Goal: Book appointment/travel/reservation

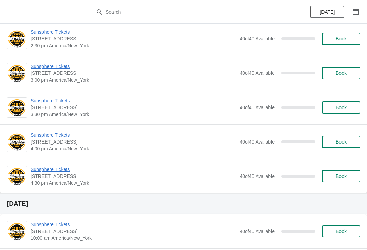
scroll to position [300, 0]
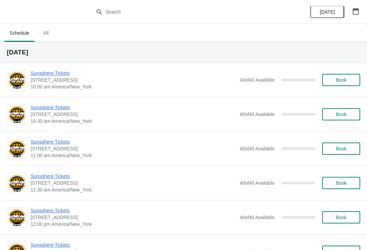
click at [339, 85] on button "Book" at bounding box center [341, 80] width 38 height 12
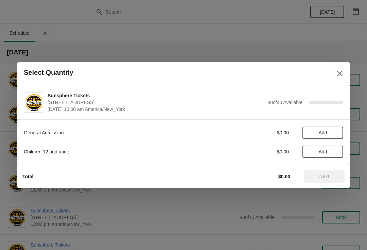
click at [334, 132] on span "Add" at bounding box center [322, 132] width 29 height 5
click at [332, 171] on button "Next" at bounding box center [324, 176] width 41 height 12
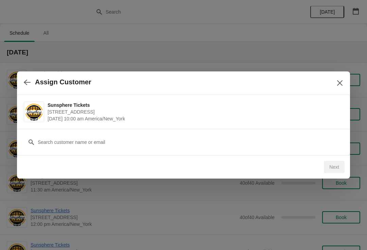
click at [136, 152] on div "Customer" at bounding box center [183, 142] width 333 height 26
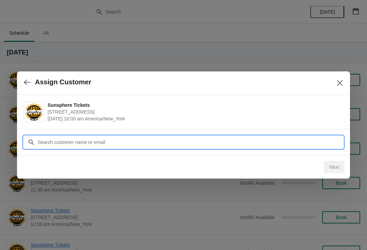
click at [127, 142] on input "Customer" at bounding box center [190, 142] width 306 height 12
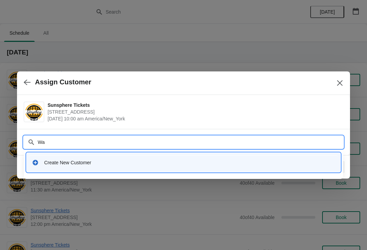
type input "W"
click at [131, 157] on div "Create New Customer" at bounding box center [183, 162] width 308 height 14
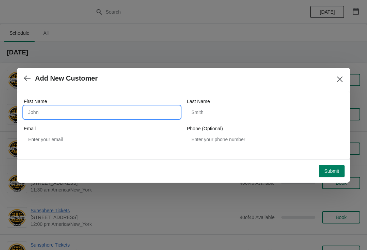
click at [84, 113] on input "First Name" at bounding box center [102, 112] width 156 height 12
type input "Walkin"
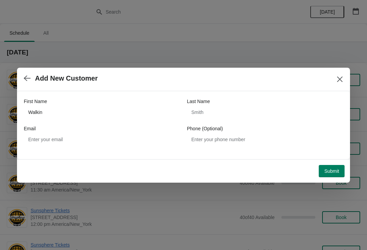
click at [333, 170] on span "Submit" at bounding box center [331, 170] width 15 height 5
